Goal: Transaction & Acquisition: Book appointment/travel/reservation

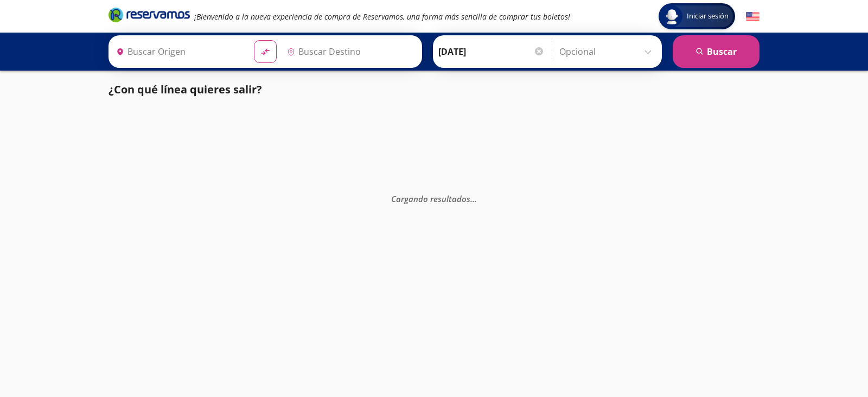
type input "[GEOGRAPHIC_DATA], [GEOGRAPHIC_DATA]"
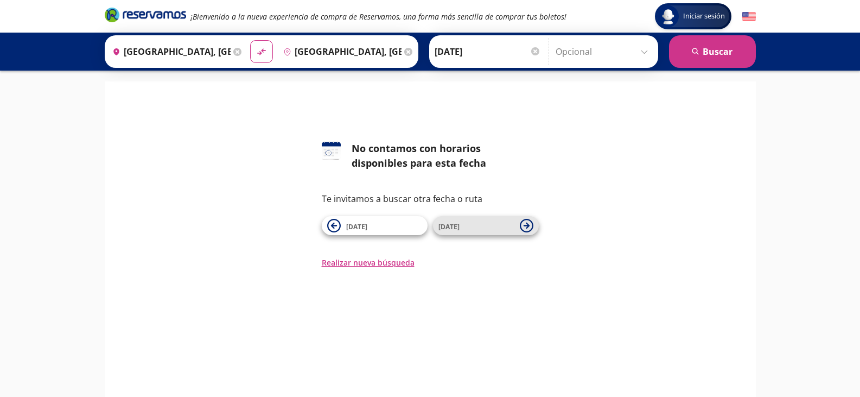
click at [498, 230] on span "[DATE]" at bounding box center [476, 225] width 76 height 13
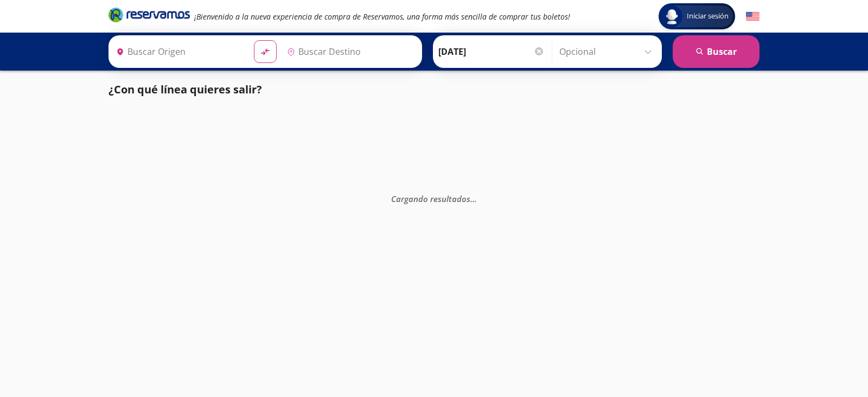
type input "[GEOGRAPHIC_DATA], [GEOGRAPHIC_DATA]"
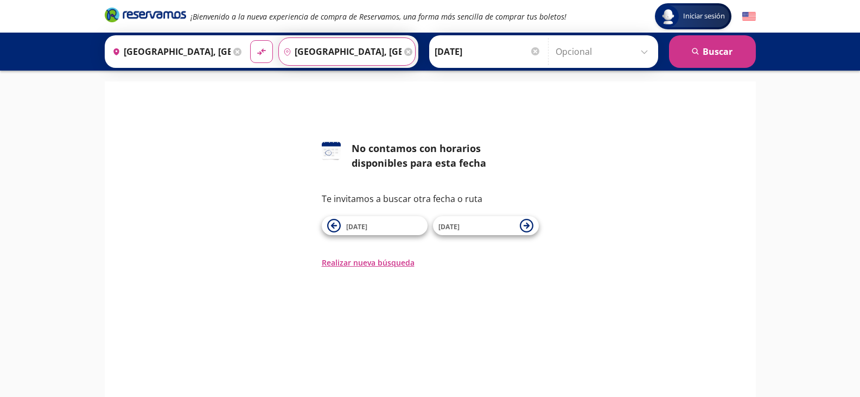
click at [346, 50] on input "[GEOGRAPHIC_DATA], [GEOGRAPHIC_DATA]" at bounding box center [340, 51] width 123 height 27
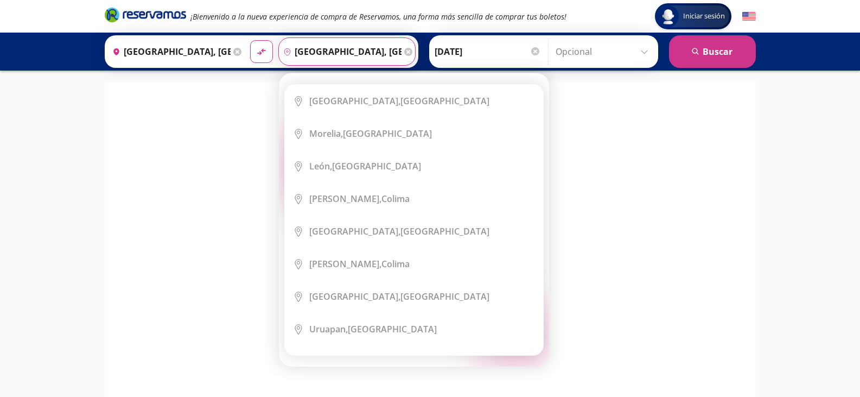
click at [404, 73] on div "Elige tu destino Close Destino pin-outline La Barca, Jalisco serch-icon City Ic…" at bounding box center [414, 219] width 270 height 293
click at [372, 51] on input "[GEOGRAPHIC_DATA], [GEOGRAPHIC_DATA]" at bounding box center [340, 51] width 123 height 27
drag, startPoint x: 372, startPoint y: 51, endPoint x: 225, endPoint y: 75, distance: 149.6
click at [225, 75] on div "Iniciar sesión Iniciar sesión ¡Bienvenido a la nueva experiencia de compra de R…" at bounding box center [430, 250] width 860 height 500
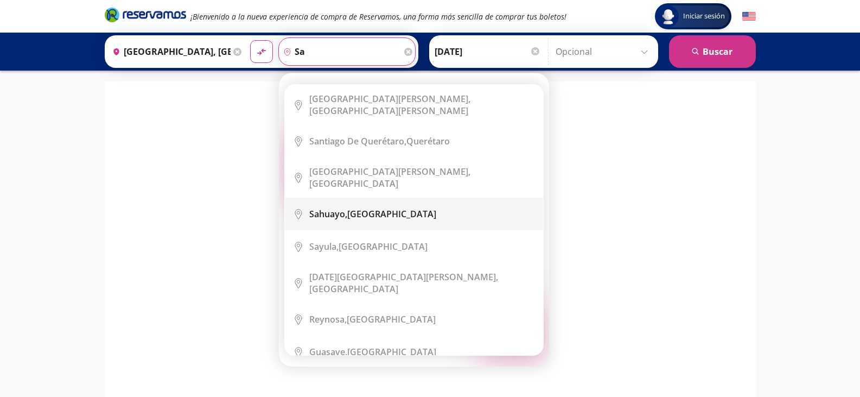
click at [345, 207] on li "City Icon Sahuayo, Michoacán" at bounding box center [414, 213] width 258 height 33
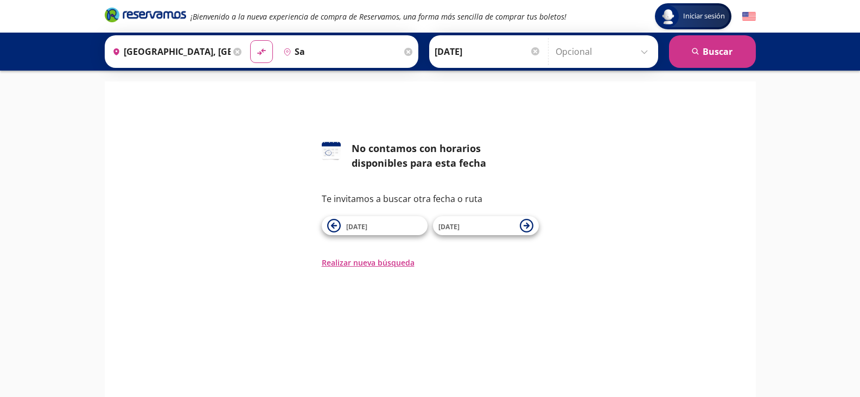
type input "Sahuayo, Michoacán"
click at [679, 53] on button "search Buscar" at bounding box center [712, 51] width 87 height 33
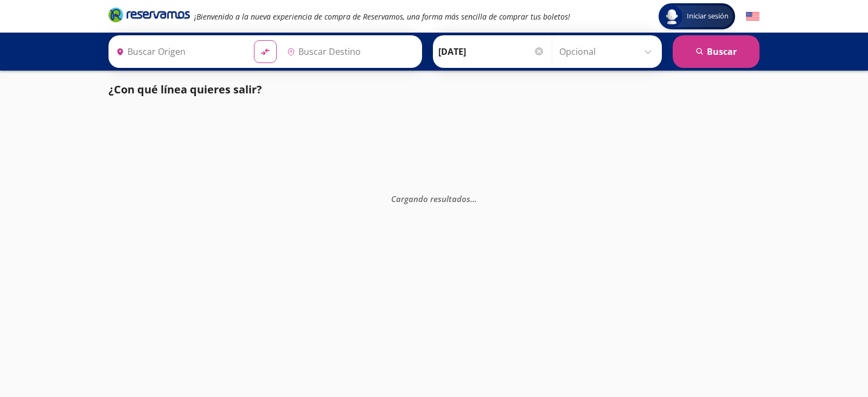
type input "[GEOGRAPHIC_DATA], [GEOGRAPHIC_DATA]"
type input "Sahuayo, Michoacán"
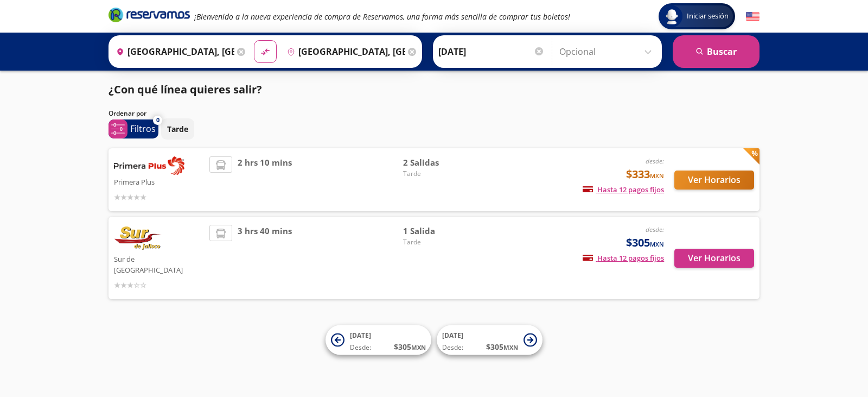
click at [487, 51] on input "14-Oct-25" at bounding box center [491, 51] width 106 height 27
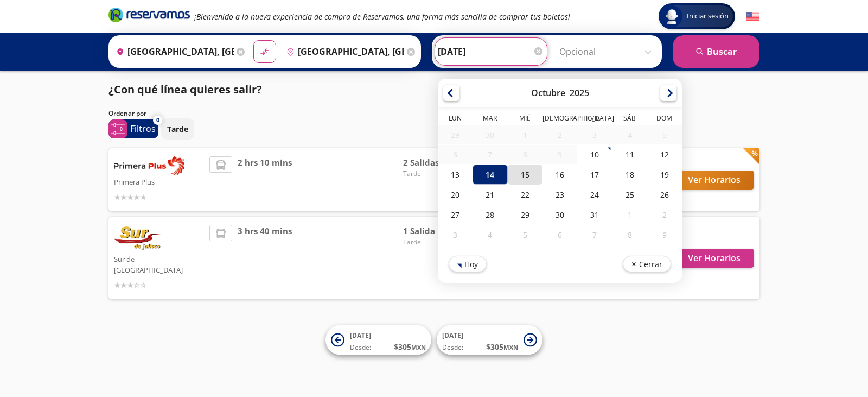
click at [517, 170] on div "15" at bounding box center [525, 174] width 35 height 20
type input "[DATE]"
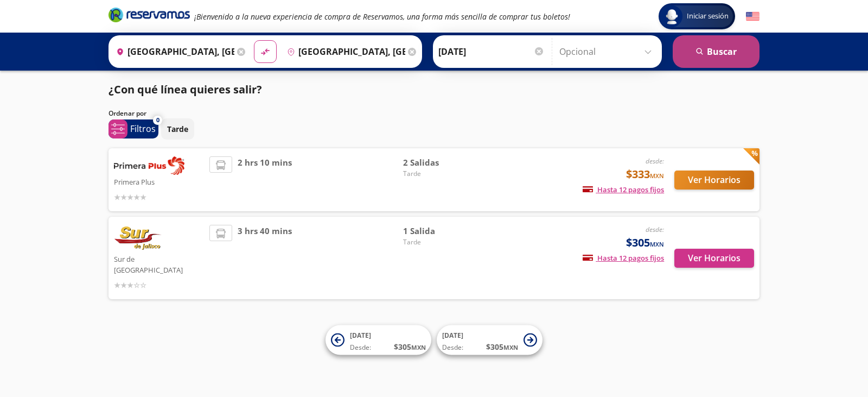
click at [700, 58] on button "search Buscar" at bounding box center [716, 51] width 87 height 33
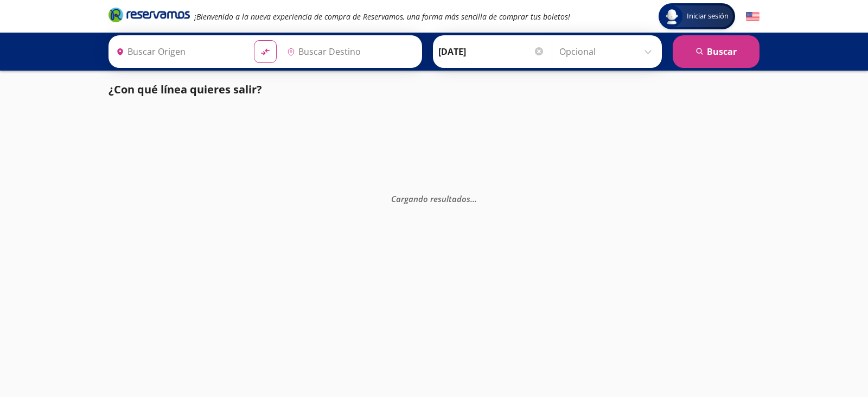
type input "[GEOGRAPHIC_DATA], [GEOGRAPHIC_DATA]"
type input "Sahuayo, Michoacán"
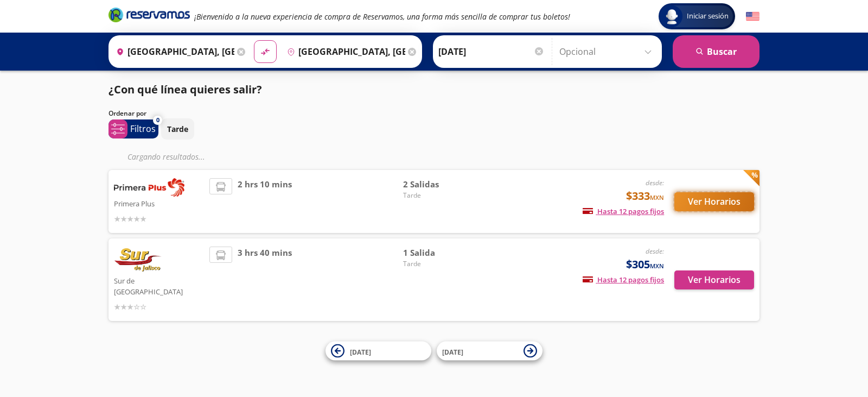
click at [708, 195] on button "Ver Horarios" at bounding box center [714, 201] width 80 height 19
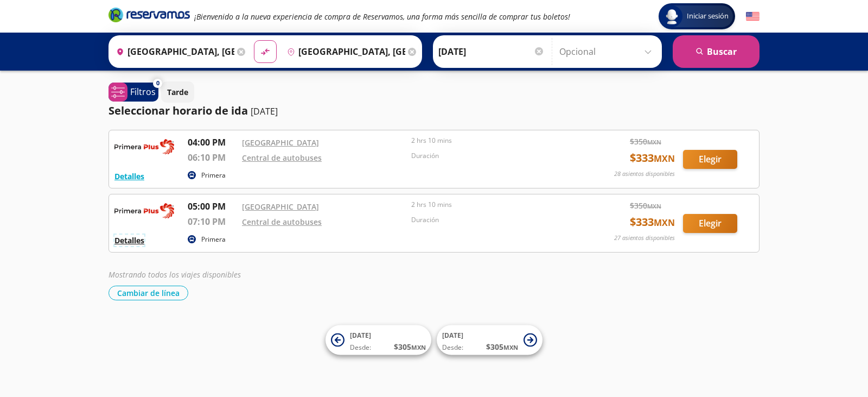
click at [119, 241] on button "Detalles" at bounding box center [129, 239] width 30 height 11
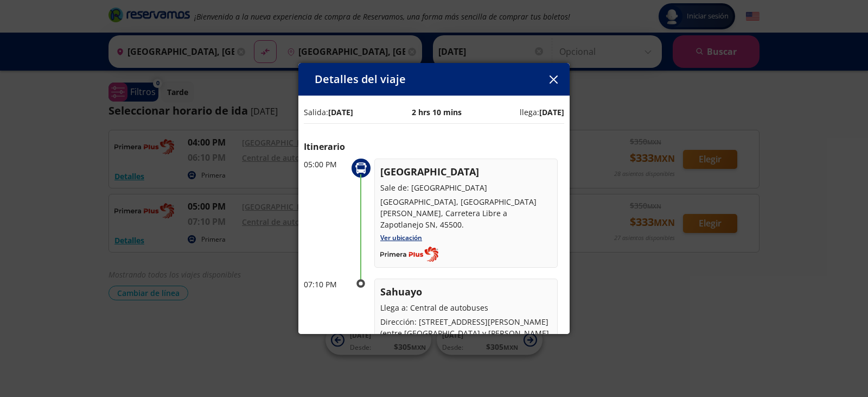
click at [547, 81] on button "button" at bounding box center [553, 79] width 16 height 16
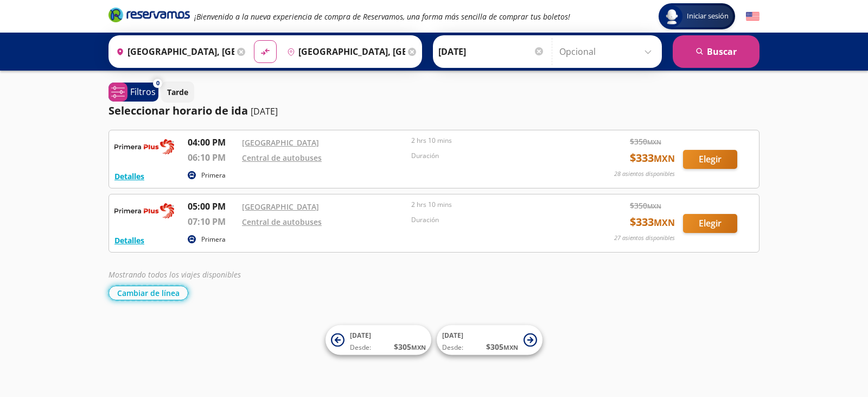
drag, startPoint x: 145, startPoint y: 290, endPoint x: 202, endPoint y: 305, distance: 59.1
click at [145, 290] on button "Cambiar de línea" at bounding box center [149, 292] width 80 height 15
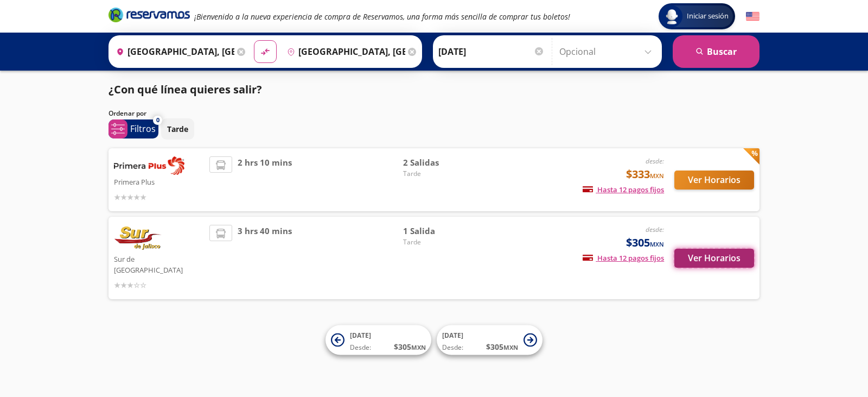
click at [697, 248] on button "Ver Horarios" at bounding box center [714, 257] width 80 height 19
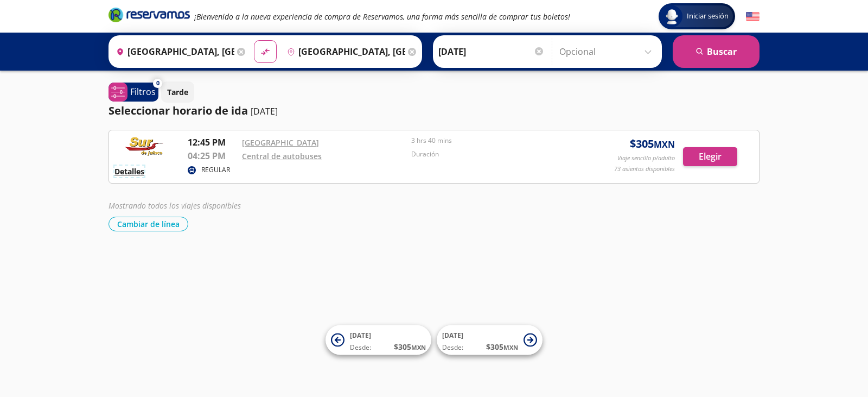
click at [127, 171] on button "Detalles" at bounding box center [129, 170] width 30 height 11
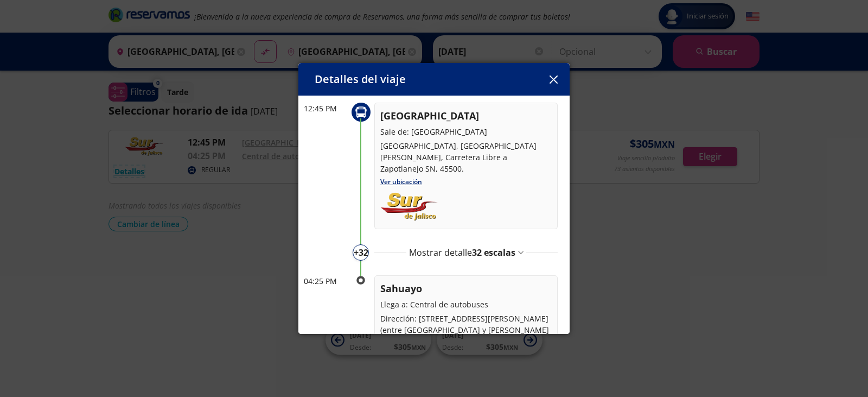
scroll to position [110, 0]
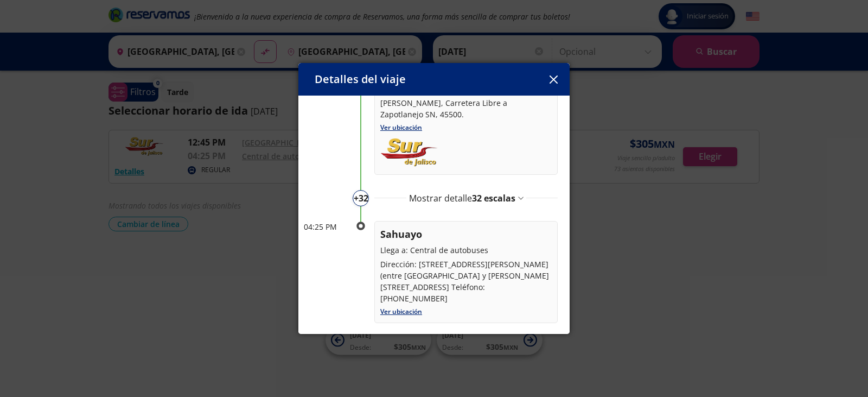
click at [559, 78] on button "button" at bounding box center [553, 79] width 16 height 16
